Goal: Task Accomplishment & Management: Manage account settings

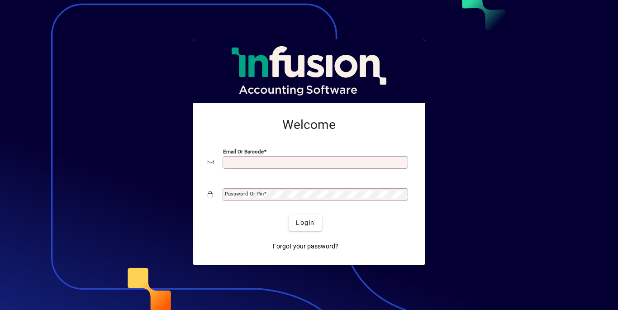
click at [260, 162] on input "Email or Barcode" at bounding box center [316, 162] width 183 height 7
type input "**********"
click at [258, 193] on mat-label "Password or Pin" at bounding box center [244, 194] width 39 height 6
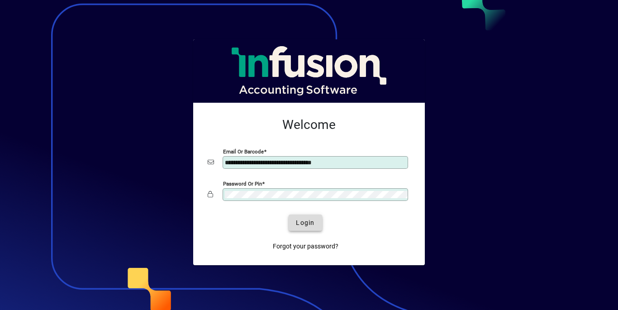
click at [312, 220] on span "Login" at bounding box center [305, 223] width 19 height 10
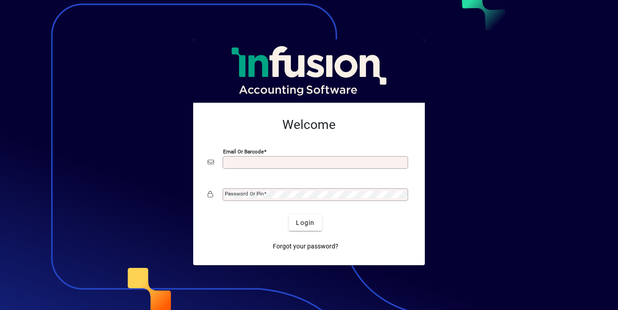
click at [246, 166] on input "Email or Barcode" at bounding box center [316, 162] width 183 height 7
drag, startPoint x: 45, startPoint y: 1, endPoint x: 248, endPoint y: 163, distance: 259.6
click at [248, 163] on input "Email or Barcode" at bounding box center [316, 162] width 183 height 7
